Goal: Transaction & Acquisition: Purchase product/service

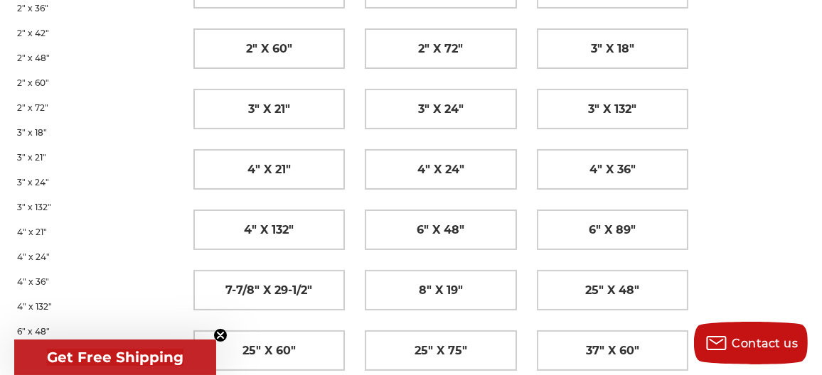
scroll to position [427, 0]
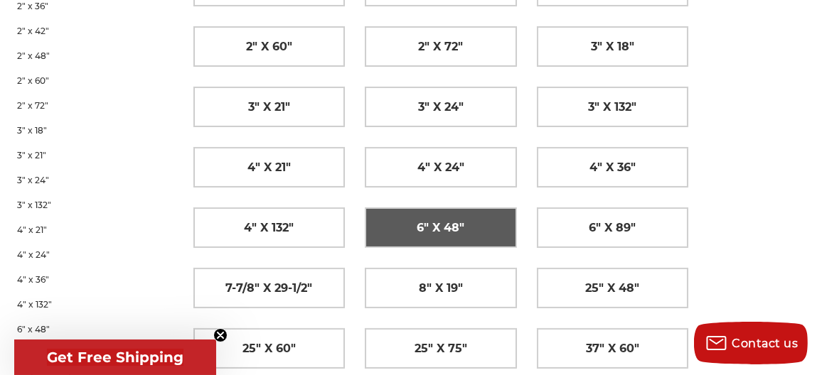
click at [454, 218] on span "6" x 48"" at bounding box center [441, 228] width 48 height 24
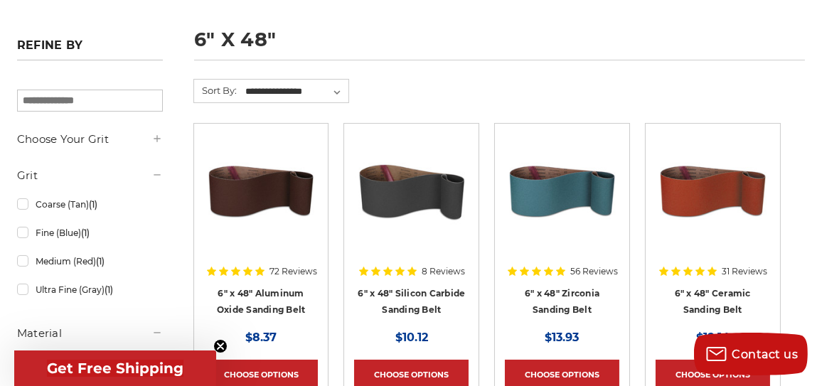
scroll to position [213, 0]
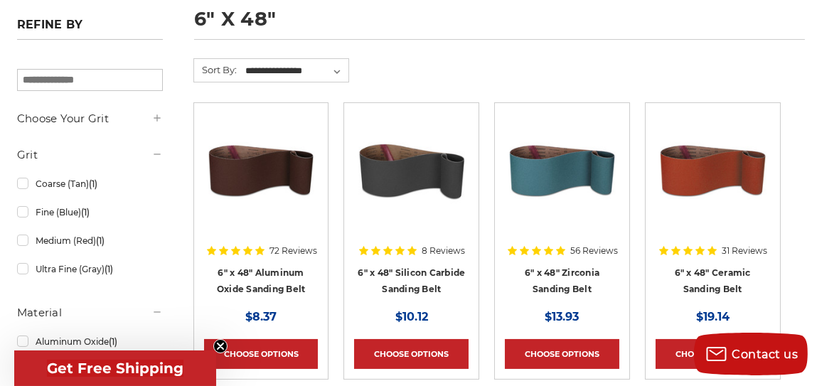
click at [566, 170] on img at bounding box center [562, 170] width 114 height 114
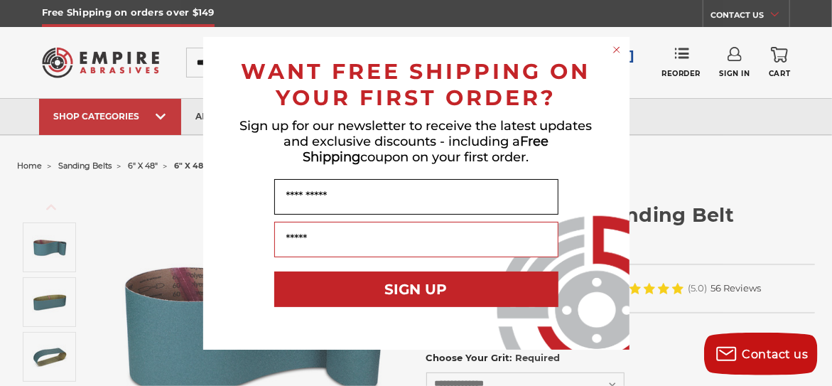
click at [358, 195] on input "Name" at bounding box center [416, 197] width 284 height 36
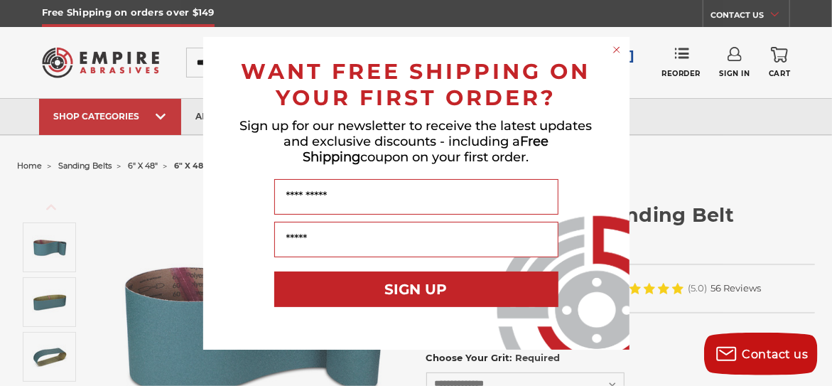
click at [432, 284] on button "SIGN UP" at bounding box center [416, 290] width 284 height 36
click at [618, 51] on icon "Close dialog" at bounding box center [617, 50] width 6 height 6
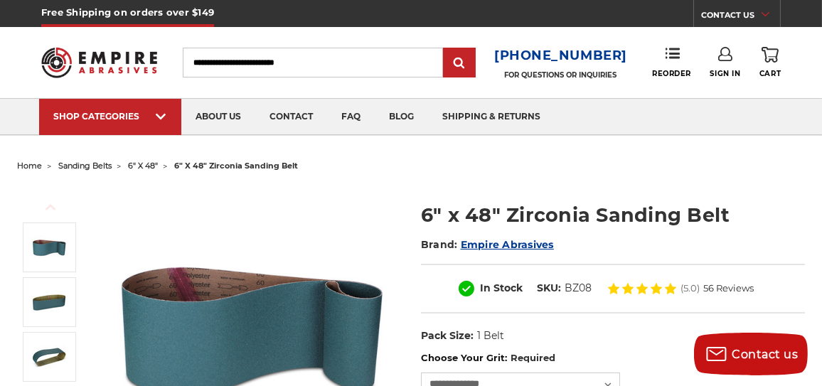
click at [705, 286] on span "56 Reviews" at bounding box center [729, 288] width 50 height 9
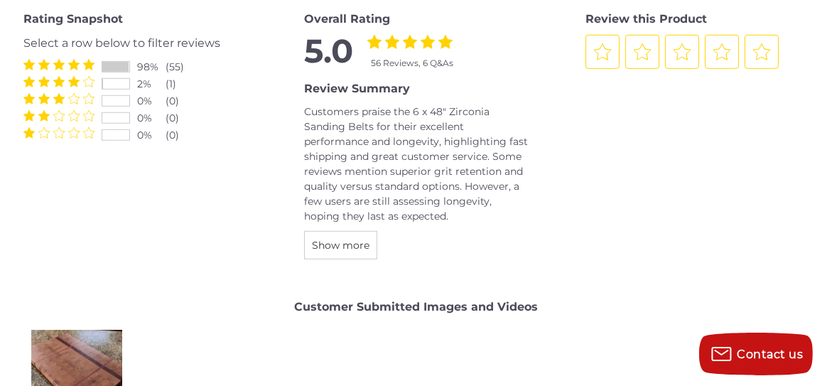
scroll to position [1667, 0]
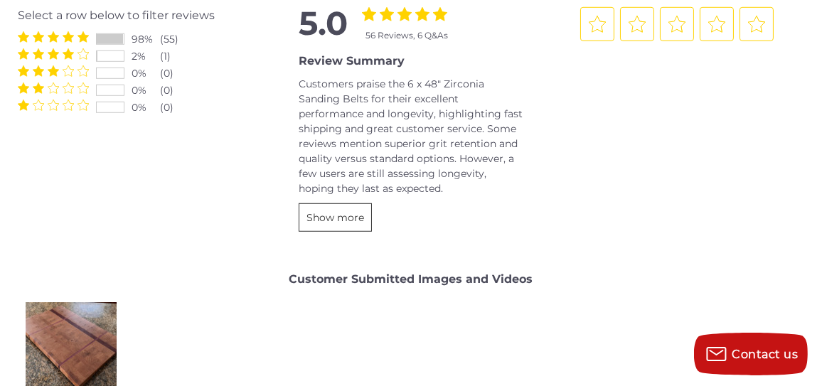
click at [334, 213] on span "Show more" at bounding box center [335, 217] width 58 height 13
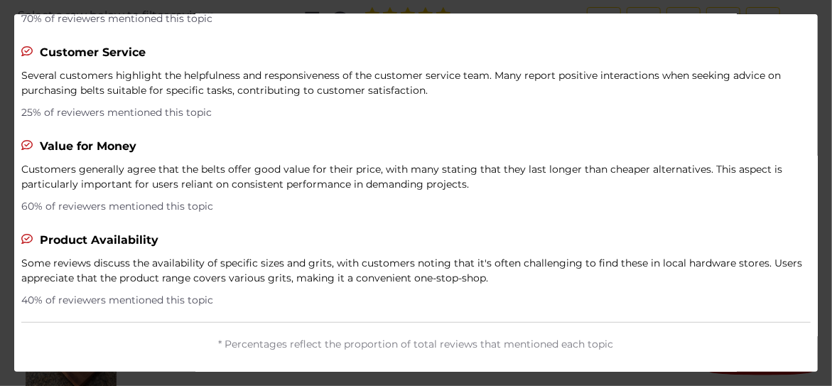
scroll to position [0, 0]
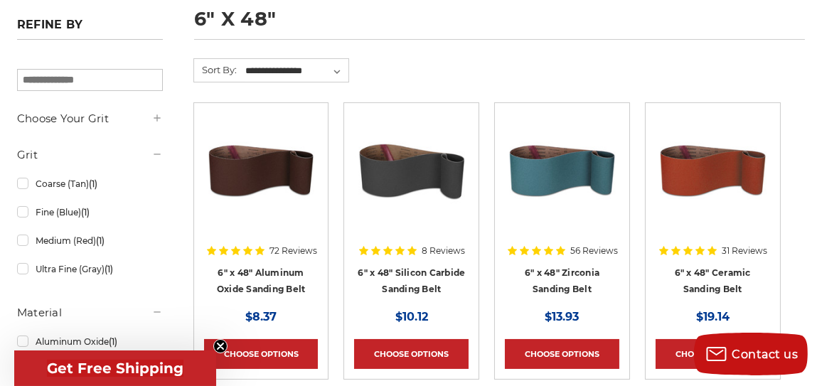
click at [594, 245] on div at bounding box center [562, 188] width 114 height 150
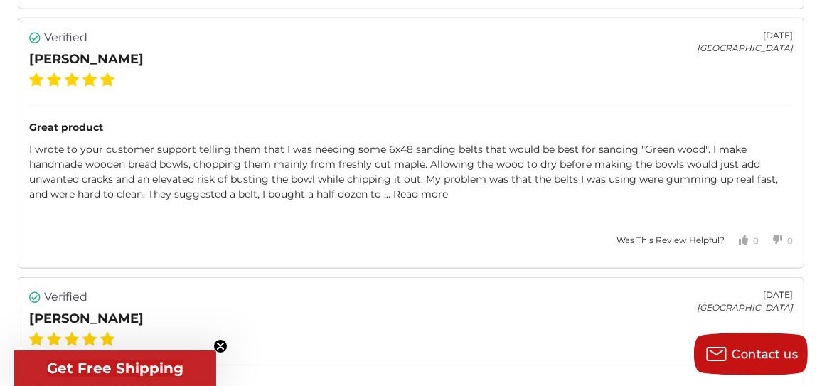
scroll to position [2417, 0]
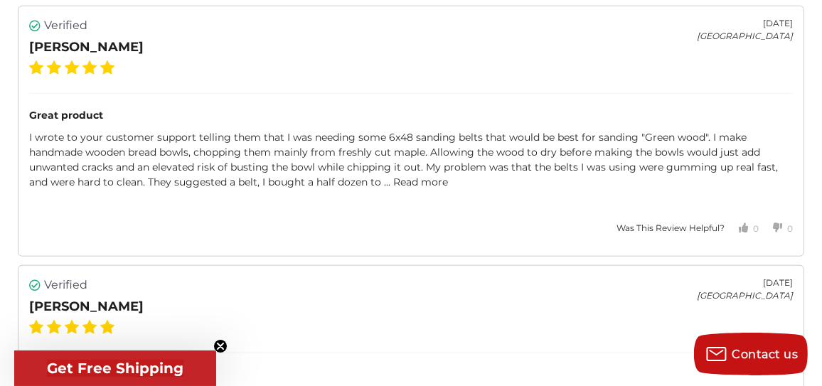
click at [428, 176] on link "Read more" at bounding box center [420, 182] width 55 height 13
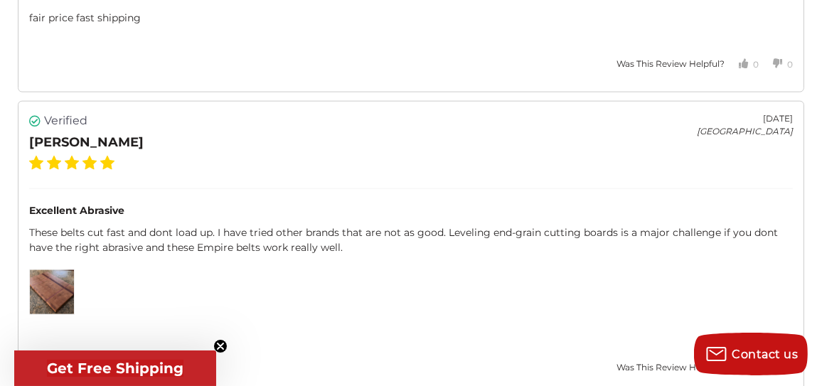
scroll to position [3057, 0]
